Goal: Answer question/provide support: Answer question/provide support

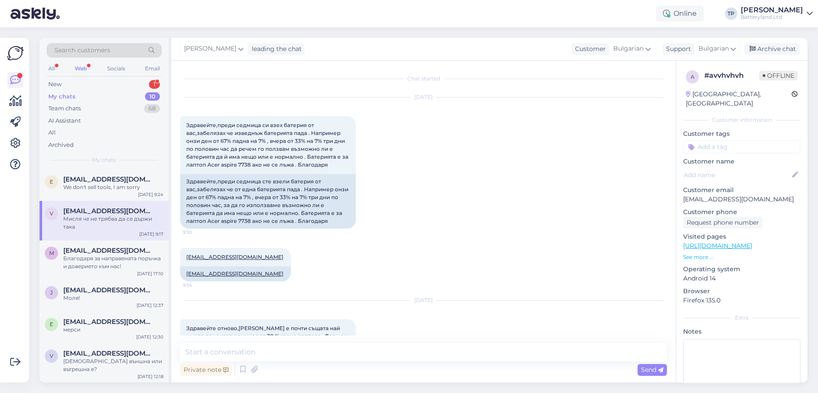
scroll to position [1676, 0]
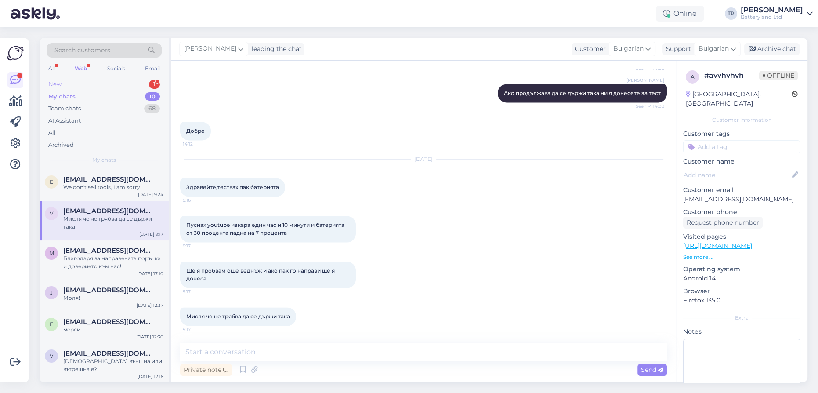
click at [98, 84] on div "New 1" at bounding box center [104, 84] width 115 height 12
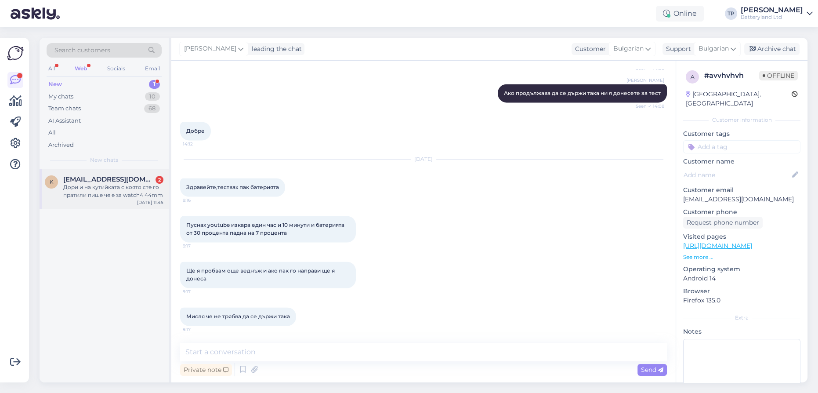
click at [113, 180] on span "[EMAIL_ADDRESS][DOMAIN_NAME]" at bounding box center [108, 179] width 91 height 8
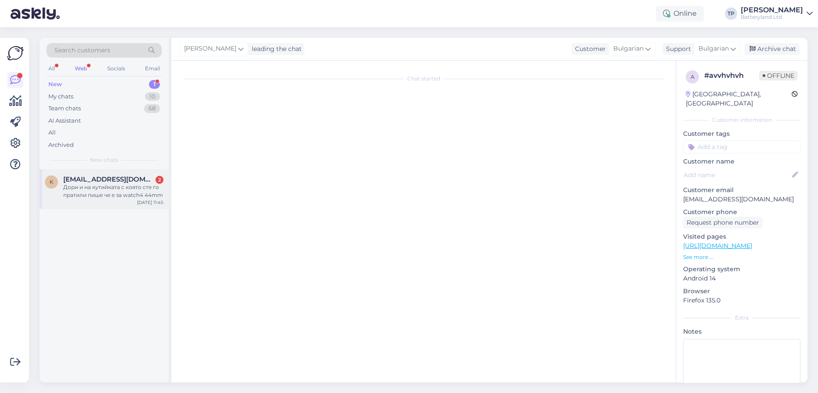
scroll to position [0, 0]
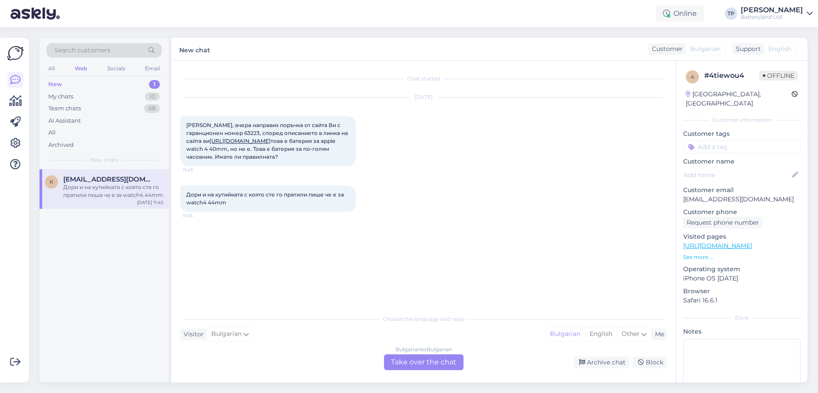
click at [402, 361] on div "Bulgarian to Bulgarian Take over the chat" at bounding box center [424, 362] width 80 height 16
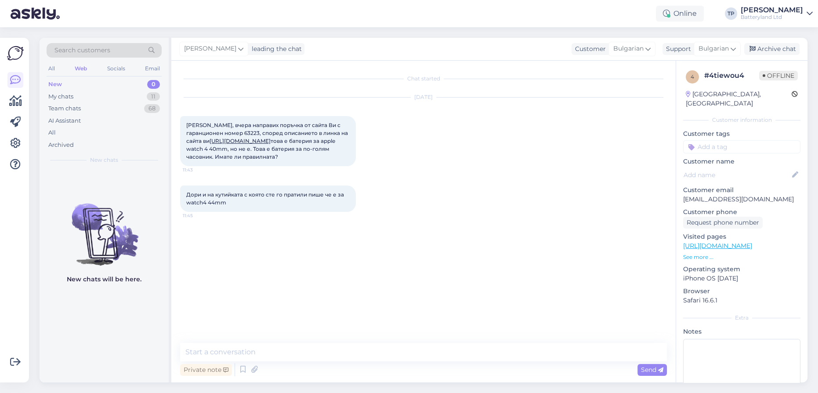
click at [271, 142] on link "[URL][DOMAIN_NAME]" at bounding box center [240, 141] width 61 height 7
drag, startPoint x: 752, startPoint y: 188, endPoint x: 682, endPoint y: 190, distance: 70.4
click at [682, 190] on div "4 # 4tiewou4 Offline [GEOGRAPHIC_DATA], [GEOGRAPHIC_DATA] Customer information …" at bounding box center [741, 246] width 131 height 371
copy p "[EMAIL_ADDRESS][DOMAIN_NAME]"
click at [240, 352] on textarea at bounding box center [423, 352] width 487 height 18
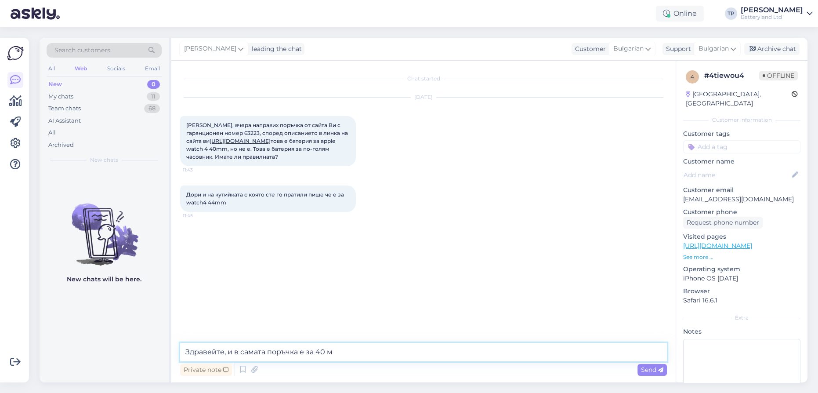
type textarea "Здравейте, и в самата поръчка е за 40 мм"
type textarea "явно е станала грешка"
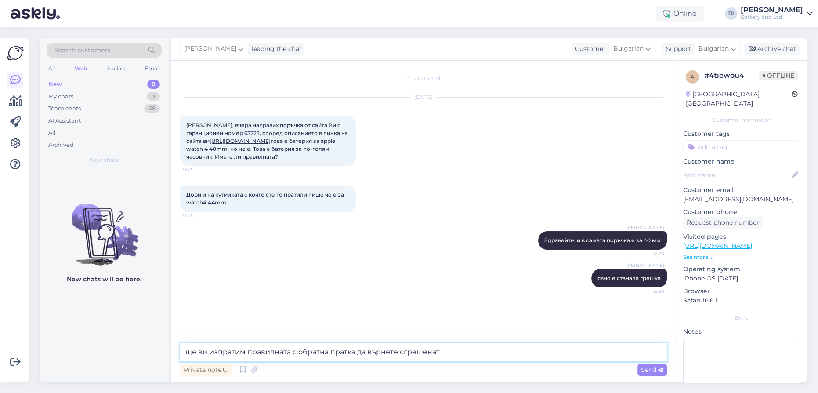
type textarea "ще ви изпратим правилната с обратна пратка да върнете сгрешената"
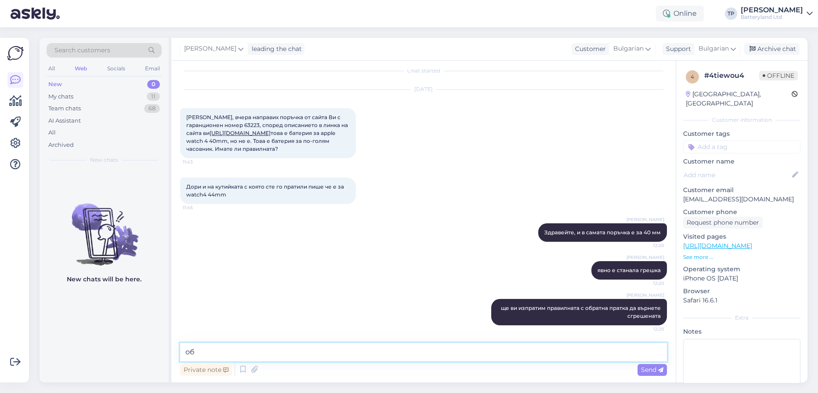
type textarea "о"
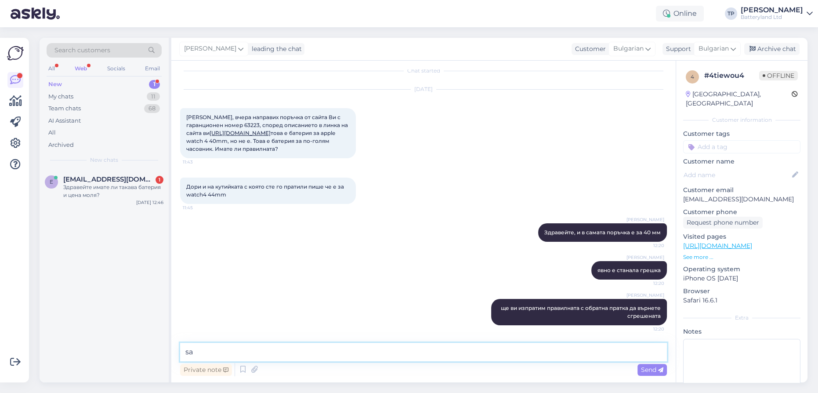
type textarea "s"
type textarea "Фктурата и гаранцията си остават при вас"
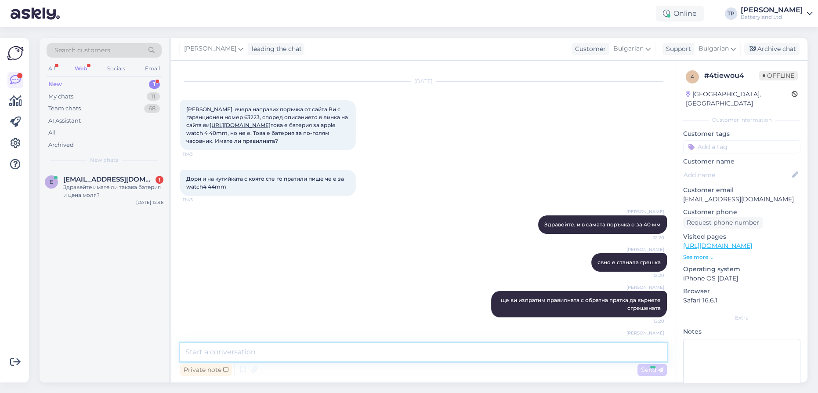
scroll to position [54, 0]
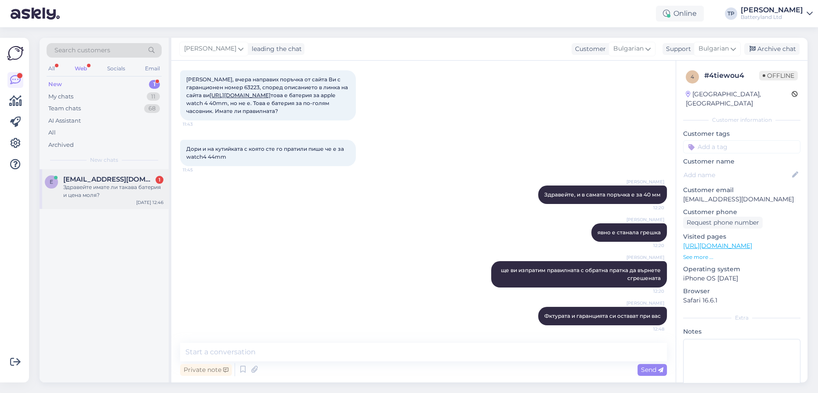
click at [129, 177] on div "[EMAIL_ADDRESS][DOMAIN_NAME] 1" at bounding box center [113, 179] width 100 height 8
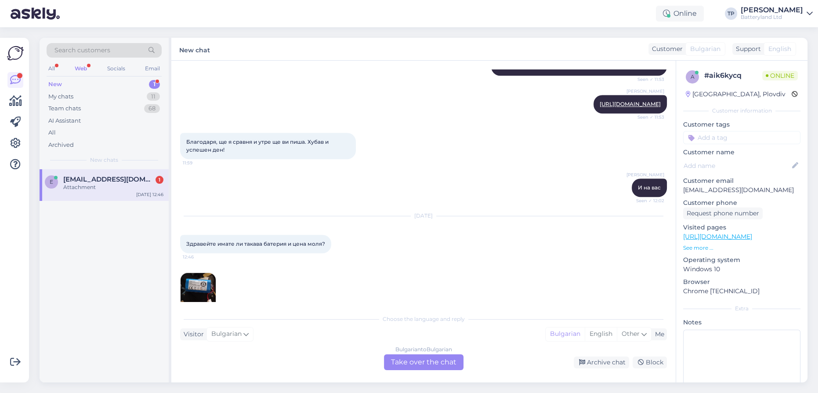
scroll to position [1001, 0]
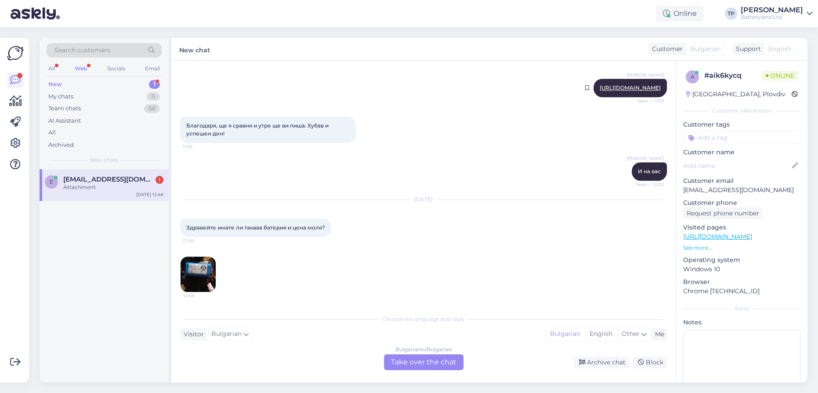
click at [600, 84] on link "[URL][DOMAIN_NAME]" at bounding box center [630, 87] width 61 height 7
click at [200, 276] on img at bounding box center [198, 274] width 35 height 35
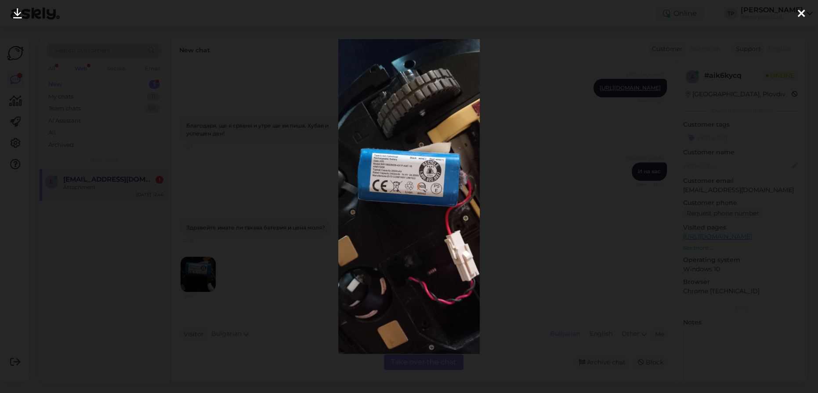
click at [396, 170] on img at bounding box center [409, 196] width 142 height 314
click at [800, 12] on icon at bounding box center [801, 13] width 7 height 11
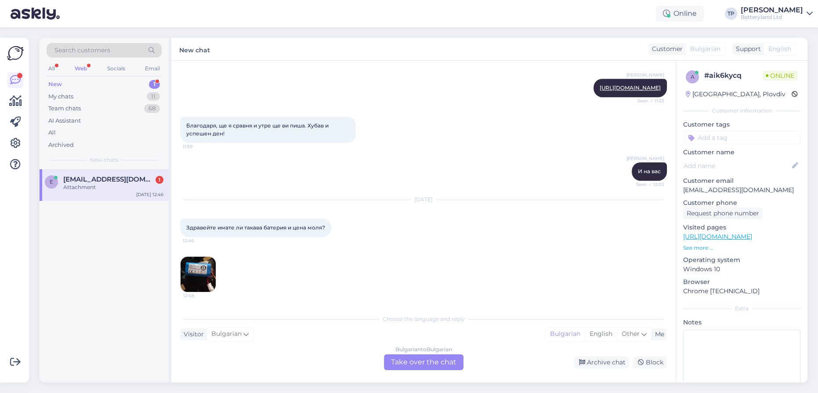
click at [403, 357] on div "Bulgarian to Bulgarian Take over the chat" at bounding box center [424, 362] width 80 height 16
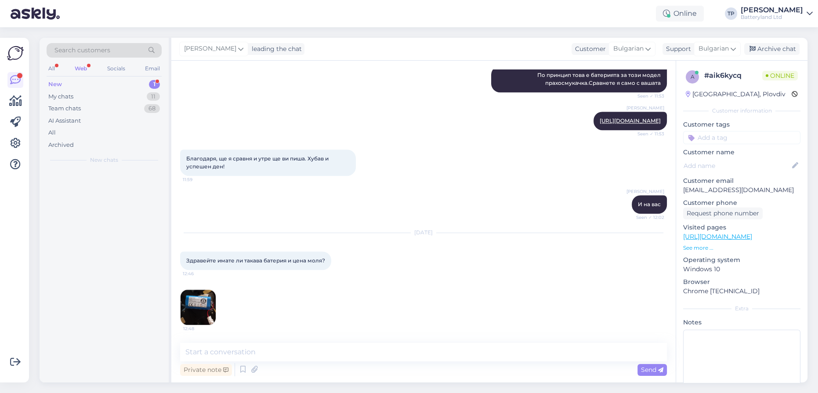
scroll to position [968, 0]
click at [254, 351] on textarea at bounding box center [423, 352] width 487 height 18
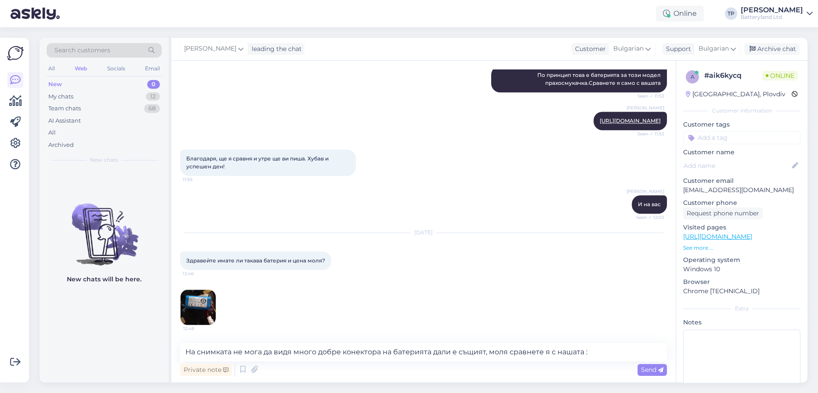
click at [201, 310] on img at bounding box center [198, 307] width 35 height 35
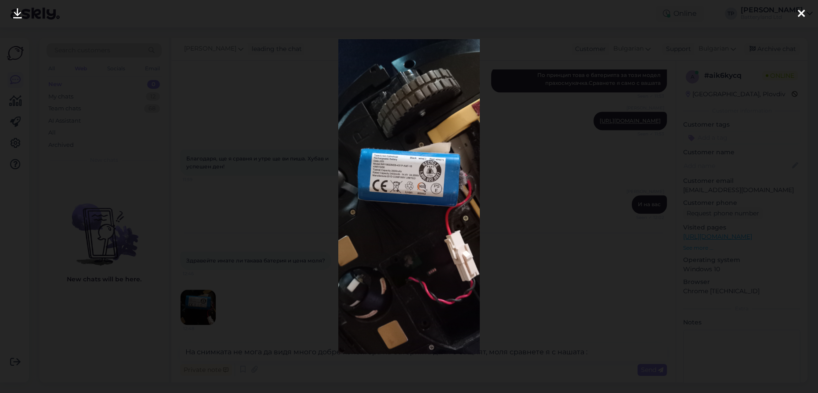
click at [803, 9] on icon at bounding box center [801, 13] width 7 height 11
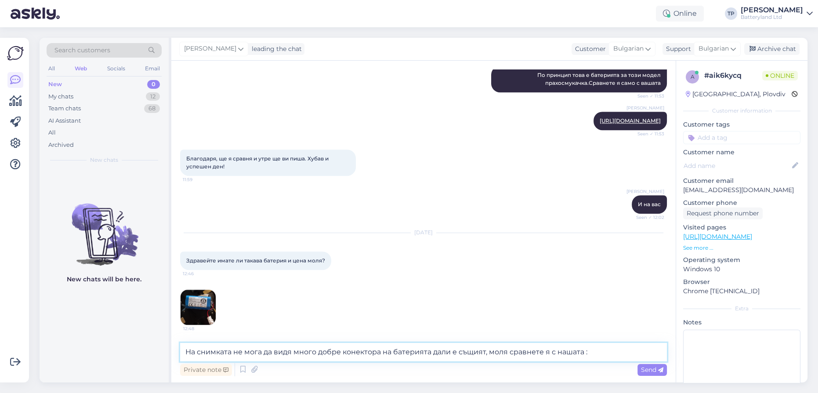
click at [604, 351] on textarea "На снимката не мога да видя много добре конектора на батерията дали е същият, м…" at bounding box center [423, 352] width 487 height 18
paste textarea "[URL][DOMAIN_NAME]"
type textarea "На снимката не мога да видя много добре конектора на батерията дали е същият, м…"
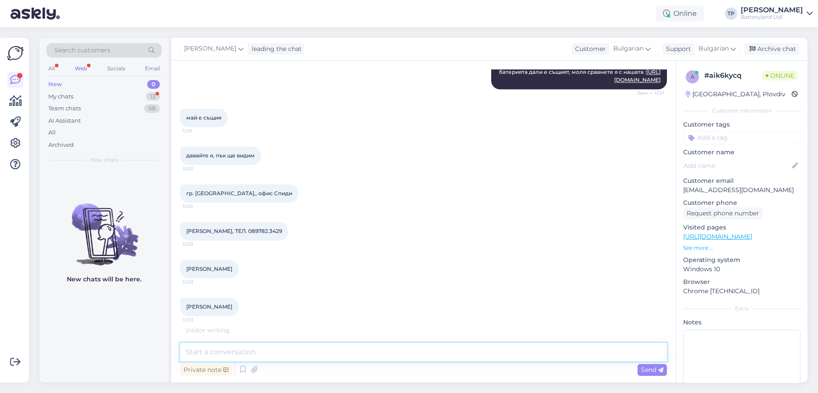
scroll to position [1295, 0]
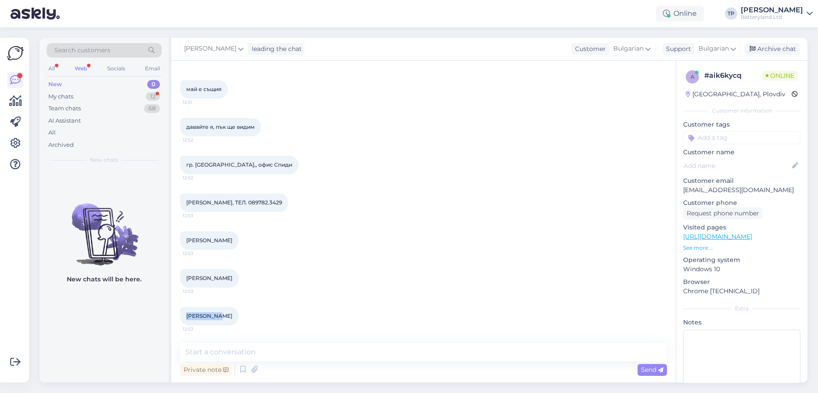
drag, startPoint x: 186, startPoint y: 314, endPoint x: 222, endPoint y: 309, distance: 35.9
click at [222, 309] on div "[PERSON_NAME] 12:53" at bounding box center [209, 316] width 58 height 18
copy span "[PERSON_NAME]"
click at [219, 352] on textarea at bounding box center [423, 352] width 487 height 18
paste textarea "[PERSON_NAME]"
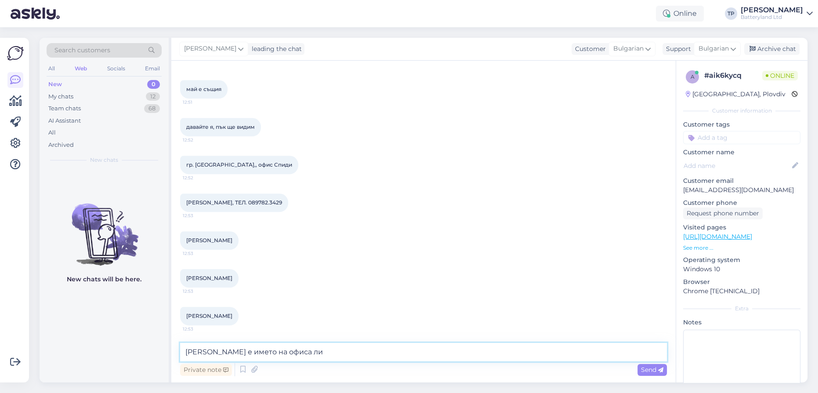
type textarea "[PERSON_NAME] е името на офиса ли?"
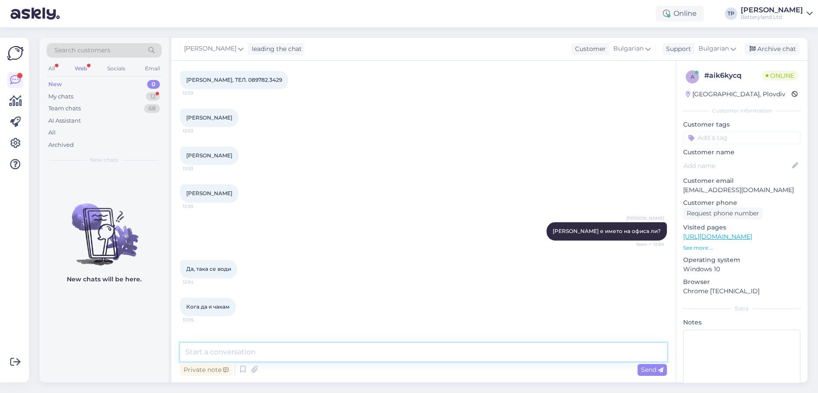
scroll to position [1446, 0]
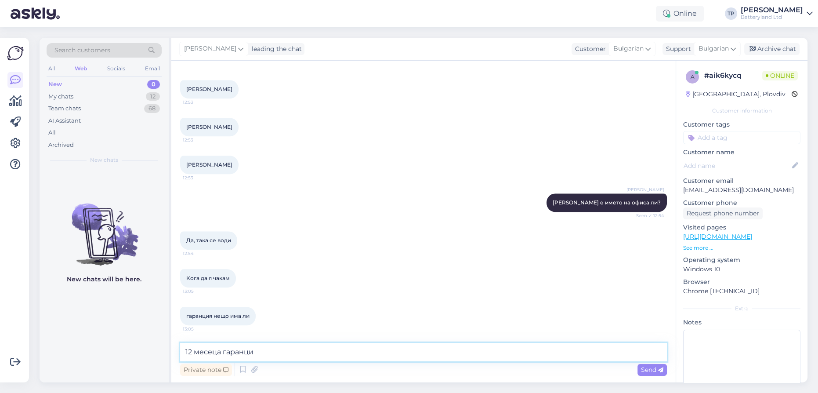
type textarea "12 месеца гаранция"
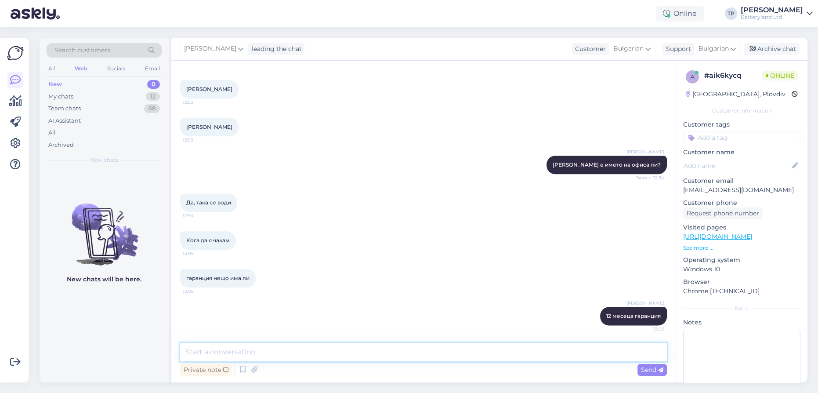
scroll to position [1484, 0]
type textarea "утре ще е в офиса"
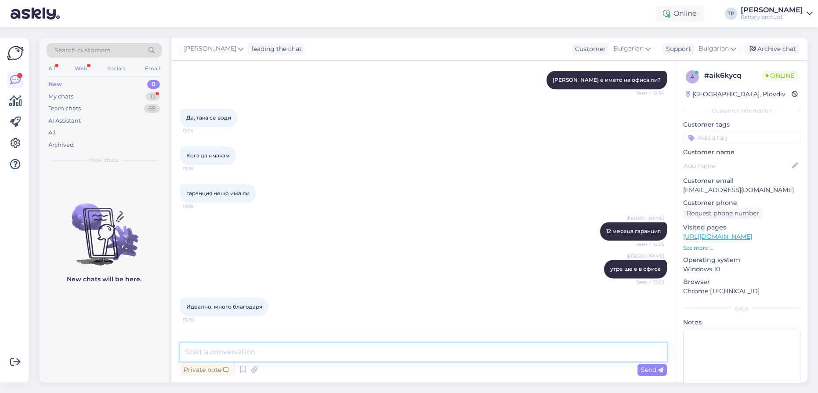
scroll to position [1597, 0]
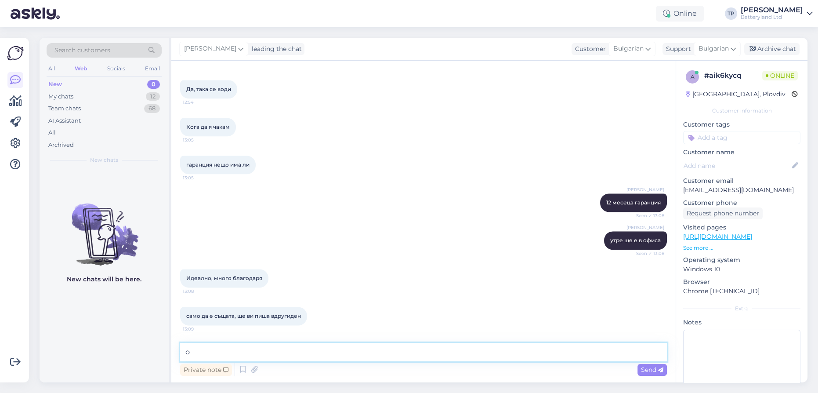
type textarea "ок"
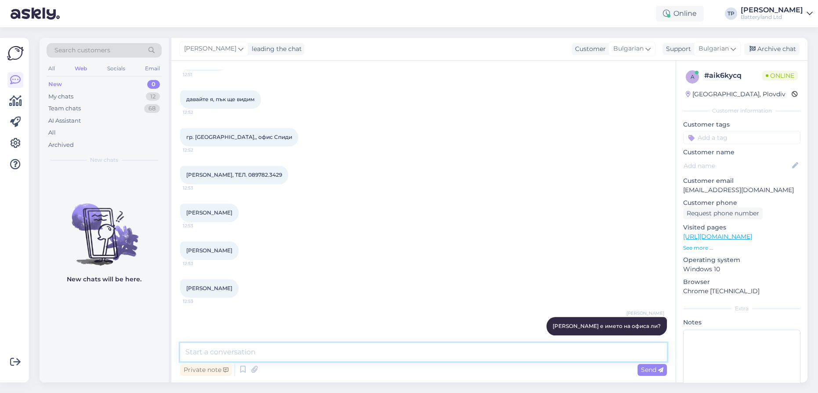
scroll to position [1235, 0]
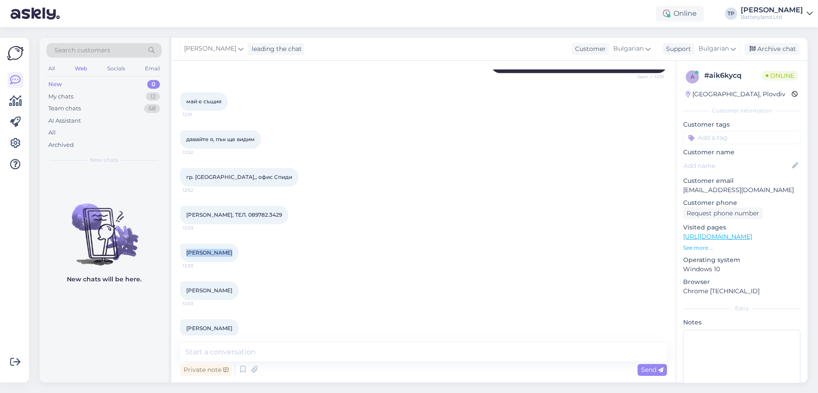
drag, startPoint x: 186, startPoint y: 298, endPoint x: 234, endPoint y: 298, distance: 47.9
click at [234, 262] on div "[PERSON_NAME] 12:53" at bounding box center [209, 253] width 58 height 18
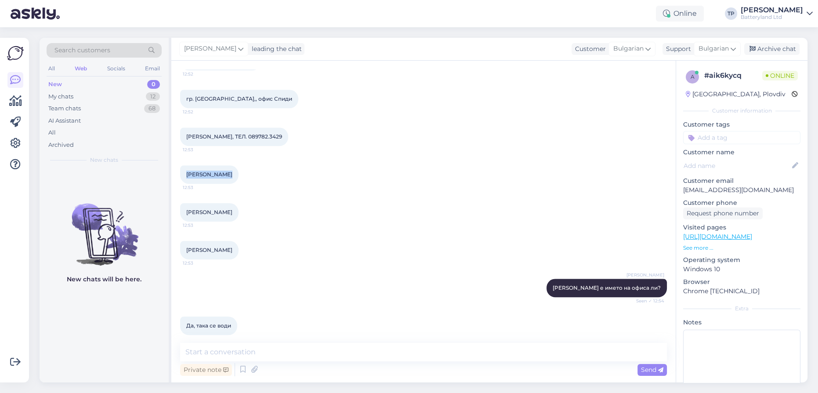
scroll to position [1315, 0]
drag, startPoint x: 185, startPoint y: 255, endPoint x: 246, endPoint y: 257, distance: 60.7
click at [239, 220] on div "[PERSON_NAME] 12:53" at bounding box center [209, 210] width 58 height 18
copy div "[PERSON_NAME] 12:53"
drag, startPoint x: 239, startPoint y: 179, endPoint x: 271, endPoint y: 184, distance: 32.1
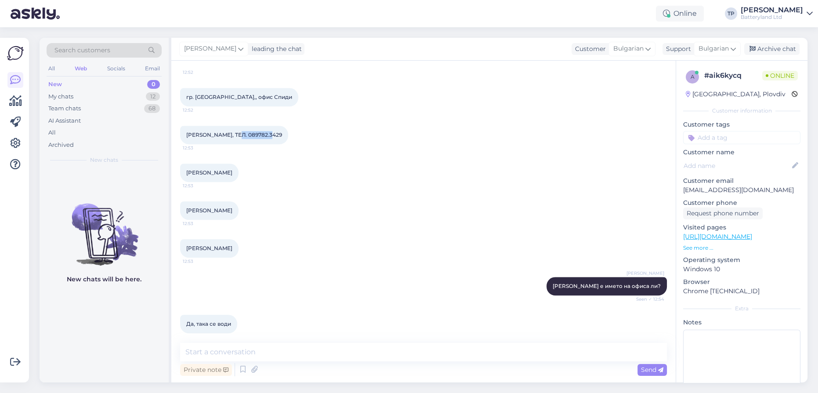
click at [271, 138] on span "[PERSON_NAME], ТЕЛ. 089782.3429" at bounding box center [234, 134] width 96 height 7
copy span "089782.3429"
drag, startPoint x: 682, startPoint y: 191, endPoint x: 744, endPoint y: 191, distance: 62.4
click at [744, 191] on div "a # aik6kycq Online [GEOGRAPHIC_DATA], Plovdiv Customer information Customer ta…" at bounding box center [741, 241] width 131 height 361
copy p "[EMAIL_ADDRESS][DOMAIN_NAME]"
